Goal: Information Seeking & Learning: Learn about a topic

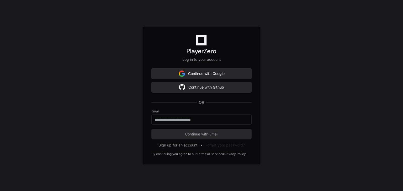
drag, startPoint x: 180, startPoint y: 107, endPoint x: 181, endPoint y: 115, distance: 7.1
click at [181, 107] on div "OR" at bounding box center [202, 103] width 100 height 14
click at [181, 121] on input "email" at bounding box center [201, 119] width 93 height 5
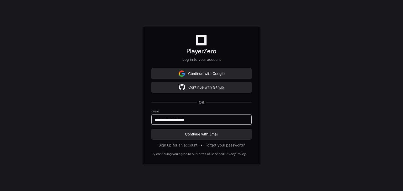
type input "**********"
click at [152, 129] on button "Continue with Email" at bounding box center [202, 134] width 100 height 11
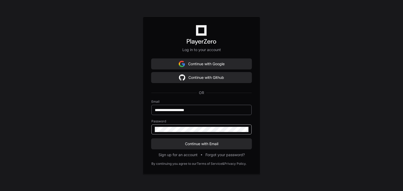
click at [152, 139] on button "Continue with Email" at bounding box center [202, 144] width 100 height 11
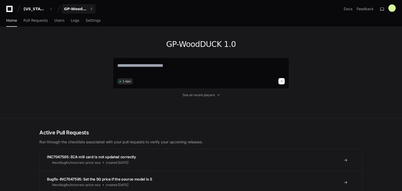
click at [89, 8] on button "GP-WoodDUCK 1.0" at bounding box center [79, 8] width 34 height 9
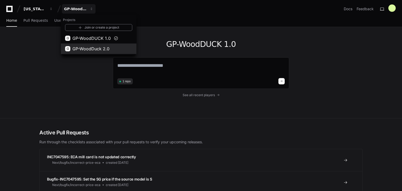
click at [92, 49] on span "GP-WoodDuck 2.0" at bounding box center [90, 49] width 37 height 6
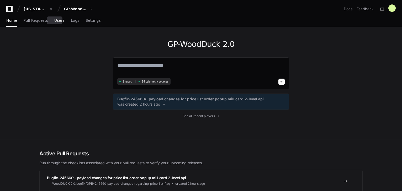
click at [54, 24] on link "Users" at bounding box center [59, 21] width 10 height 12
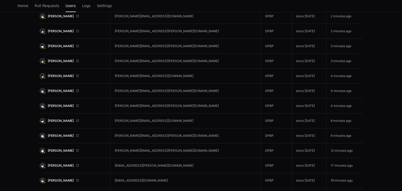
scroll to position [168, 0]
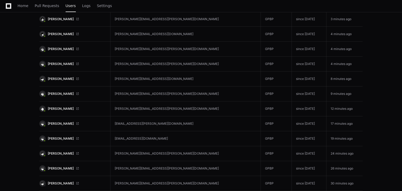
click at [76, 92] on span at bounding box center [77, 93] width 3 height 3
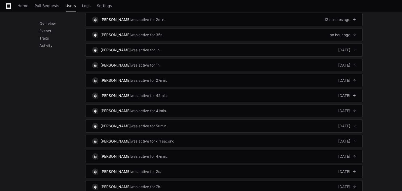
scroll to position [332, 0]
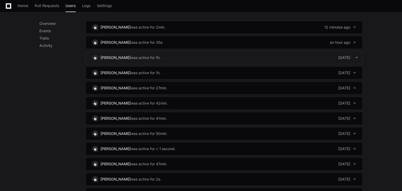
click at [206, 53] on link "[PERSON_NAME] was active for 1h. [DATE]" at bounding box center [224, 57] width 277 height 13
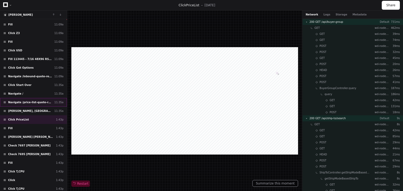
scroll to position [42, 0]
click at [22, 75] on span "Navigate /inbound-quote-review" at bounding box center [30, 77] width 44 height 4
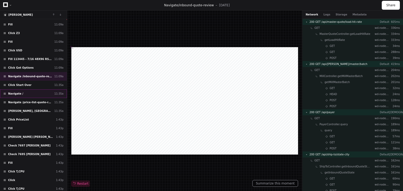
click at [22, 91] on div "Navigate / 11:35a" at bounding box center [33, 94] width 67 height 9
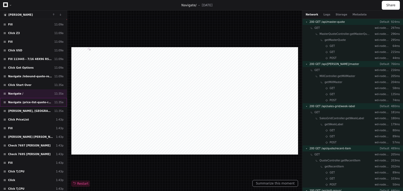
click at [19, 101] on span "Navigate /price-list-quote-review" at bounding box center [30, 103] width 44 height 4
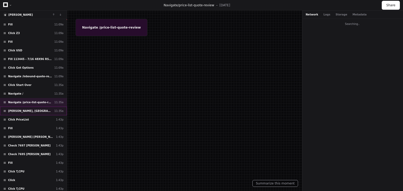
click at [20, 109] on span "[PERSON_NAME], [GEOGRAPHIC_DATA]" at bounding box center [30, 111] width 44 height 4
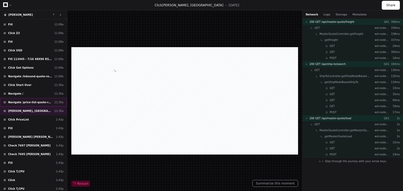
click at [21, 101] on span "Navigate /price-list-quote-review" at bounding box center [30, 103] width 44 height 4
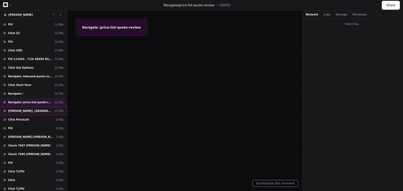
click at [18, 111] on span "[PERSON_NAME], [GEOGRAPHIC_DATA]" at bounding box center [30, 111] width 44 height 4
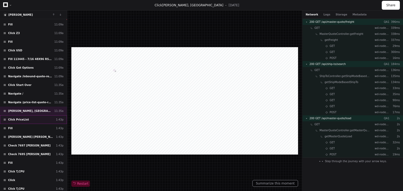
click at [18, 118] on span "Click PriceList" at bounding box center [18, 120] width 21 height 4
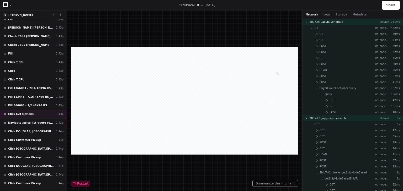
scroll to position [173, 0]
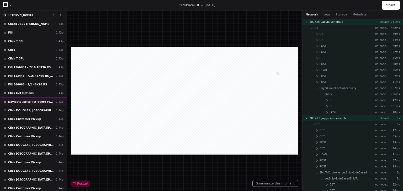
click at [24, 100] on span "Navigate /price-list-quote-review" at bounding box center [31, 102] width 46 height 4
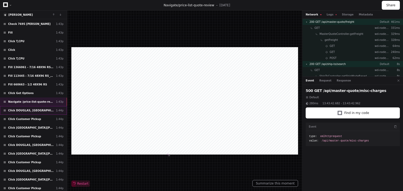
click at [24, 109] on span "Click DOUGLAS, [GEOGRAPHIC_DATA]" at bounding box center [31, 111] width 46 height 4
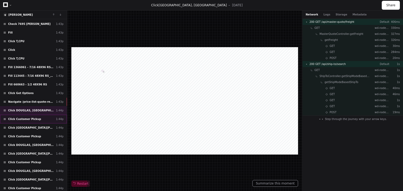
click at [23, 117] on span "Click Customer Pickup" at bounding box center [24, 119] width 33 height 4
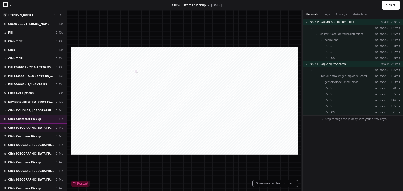
click at [23, 126] on span "Click [GEOGRAPHIC_DATA][PERSON_NAME], [GEOGRAPHIC_DATA]" at bounding box center [31, 128] width 46 height 4
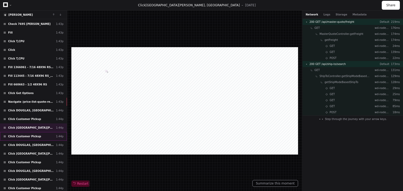
click at [19, 135] on span "Click Customer Pickup" at bounding box center [24, 137] width 33 height 4
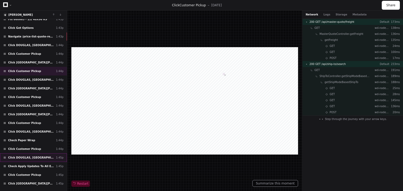
scroll to position [259, 0]
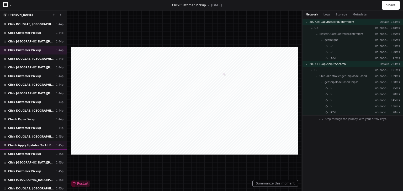
click at [24, 144] on span "Check Apply Updates To All Exclude Zeros" at bounding box center [31, 146] width 46 height 4
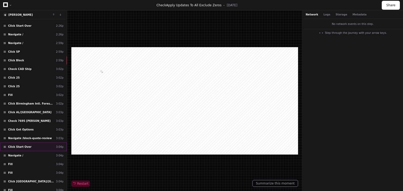
scroll to position [752, 0]
click at [22, 180] on span "Click [GEOGRAPHIC_DATA]/[GEOGRAPHIC_DATA]" at bounding box center [31, 182] width 46 height 4
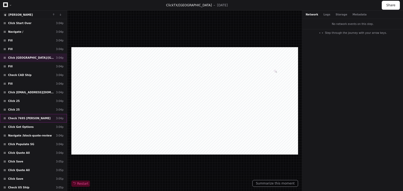
scroll to position [878, 0]
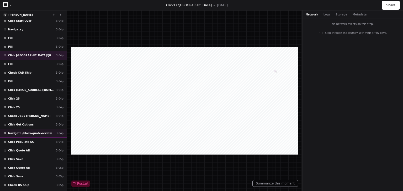
click at [22, 132] on span "Navigate /block-quote-review" at bounding box center [30, 134] width 44 height 4
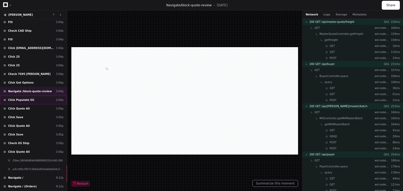
scroll to position [941, 0]
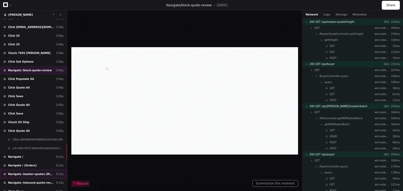
click at [27, 173] on span "Navigate /master-quotes (Master Quotes)" at bounding box center [31, 175] width 46 height 4
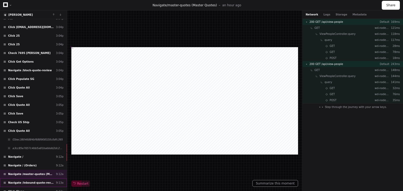
click at [25, 181] on span "Navigate /inbound-quote-review" at bounding box center [31, 183] width 46 height 4
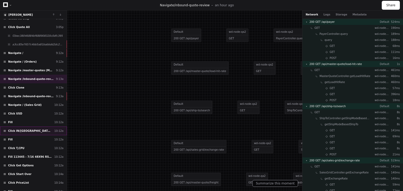
scroll to position [1046, 0]
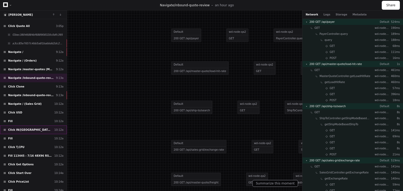
click at [25, 128] on span "Click IN/[GEOGRAPHIC_DATA][PERSON_NAME]" at bounding box center [30, 130] width 44 height 4
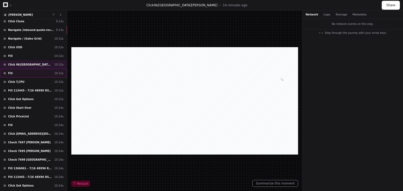
scroll to position [1111, 0]
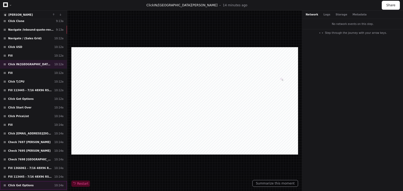
click at [31, 181] on div "Click Get Options 10:14a" at bounding box center [33, 185] width 67 height 9
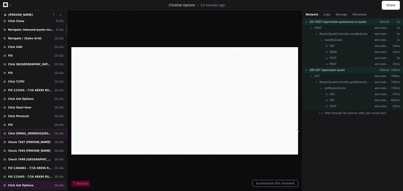
scroll to position [1069, 0]
